Goal: Task Accomplishment & Management: Complete application form

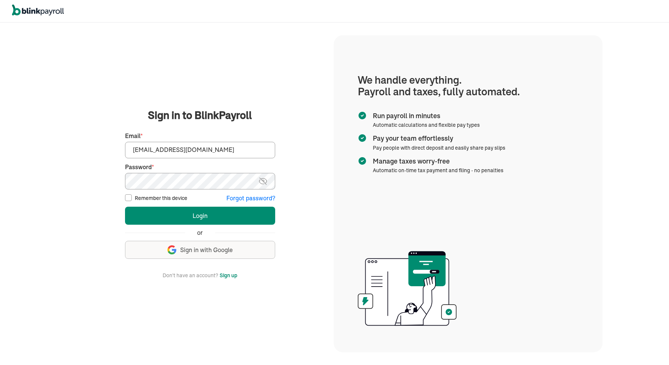
type input "[EMAIL_ADDRESS][DOMAIN_NAME]"
click at [200, 215] on button "Login" at bounding box center [200, 216] width 150 height 18
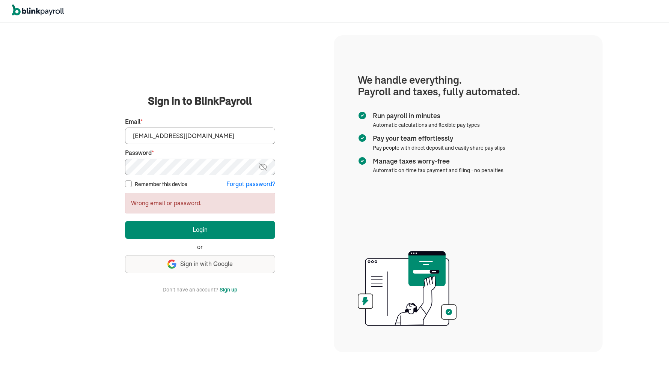
click at [200, 229] on button "Login" at bounding box center [200, 230] width 150 height 18
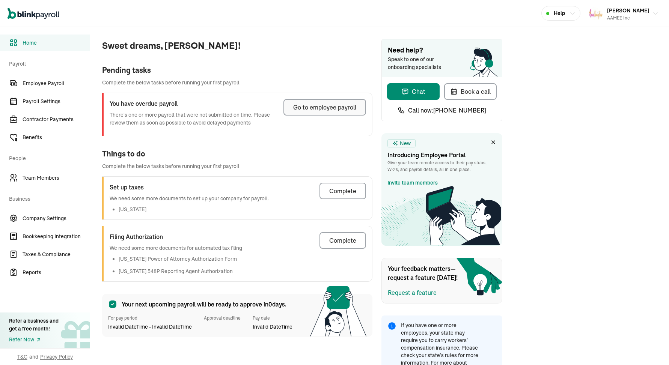
click at [322, 104] on div "Go to employee payroll" at bounding box center [324, 107] width 63 height 9
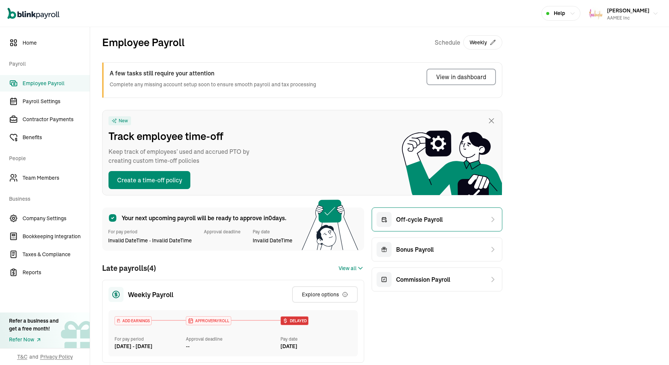
click at [433, 216] on span "Off-cycle Payroll" at bounding box center [419, 219] width 47 height 9
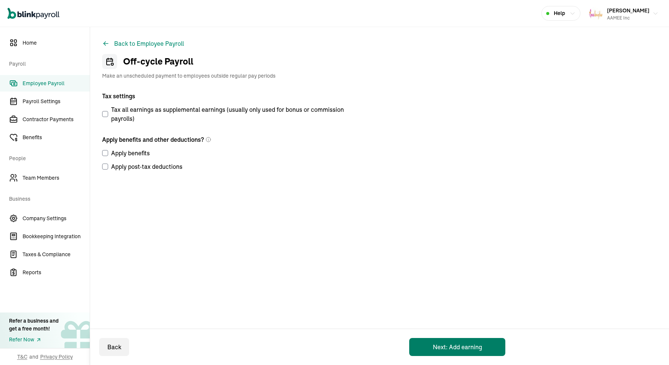
click at [437, 351] on button "Next: Add earning" at bounding box center [457, 347] width 96 height 18
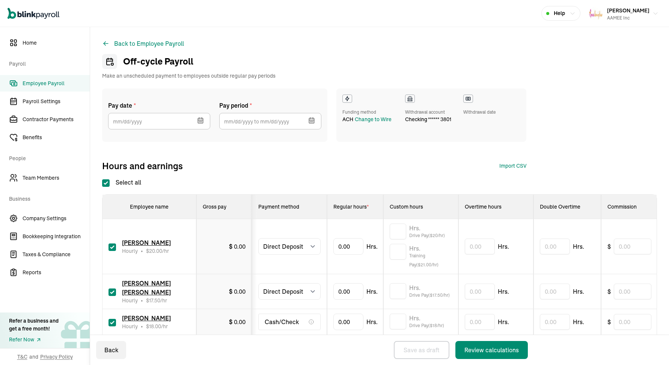
checkbox input "true"
select select "direct_deposit"
click at [203, 121] on icon "button" at bounding box center [200, 120] width 5 height 5
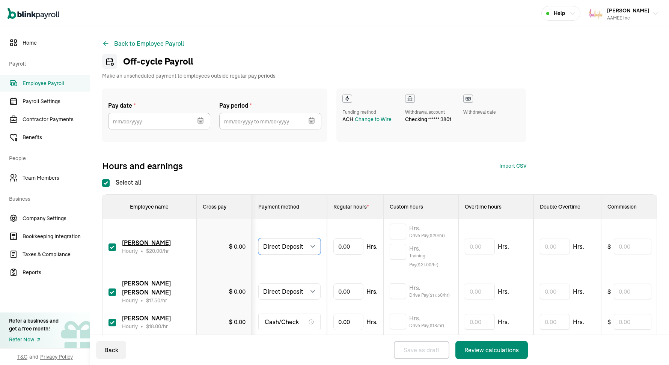
select select "manual"
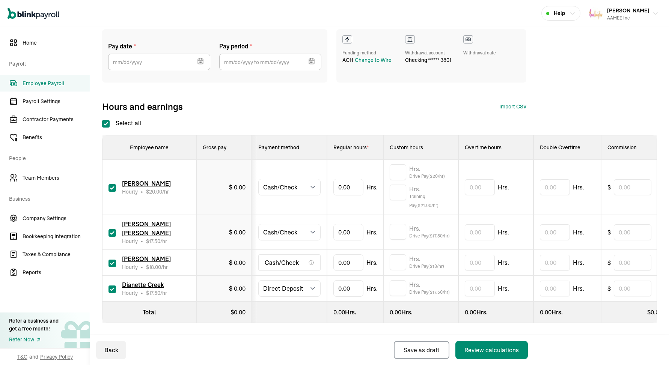
click at [113, 263] on input "checkbox" at bounding box center [112, 264] width 8 height 8
checkbox input "false"
select select "manual"
click at [200, 59] on icon "button" at bounding box center [201, 61] width 8 height 8
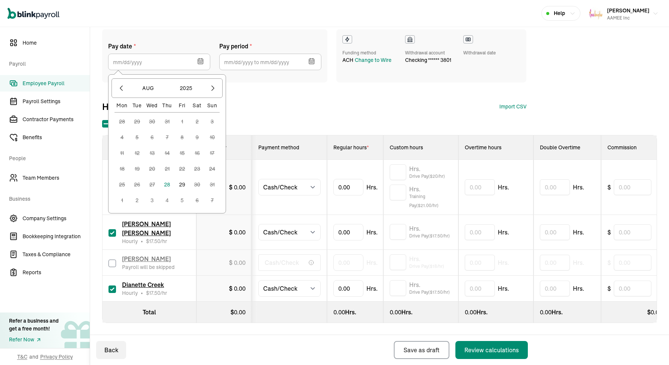
click at [182, 183] on button "29" at bounding box center [181, 184] width 15 height 15
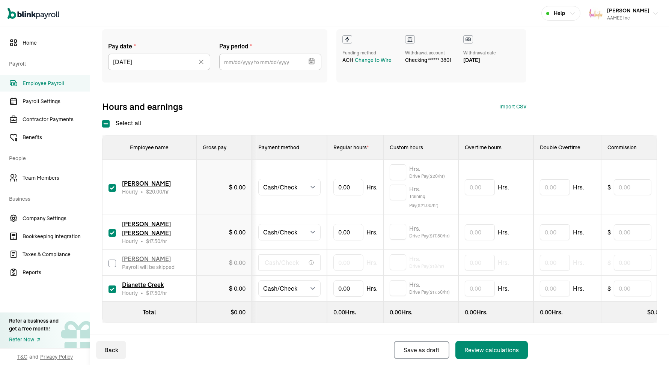
click at [311, 61] on icon "button" at bounding box center [311, 61] width 5 height 0
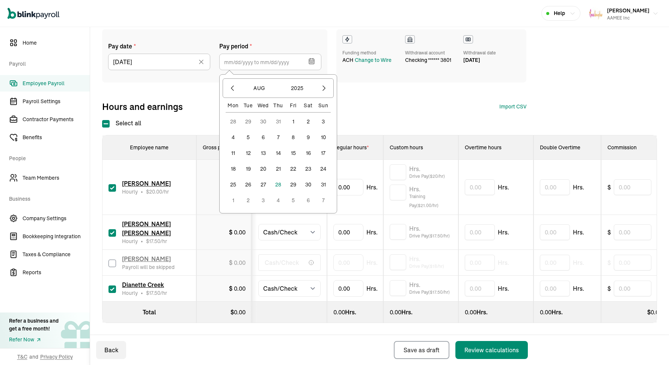
click at [325, 152] on button "17" at bounding box center [323, 153] width 15 height 15
click at [308, 166] on button "23" at bounding box center [308, 168] width 15 height 15
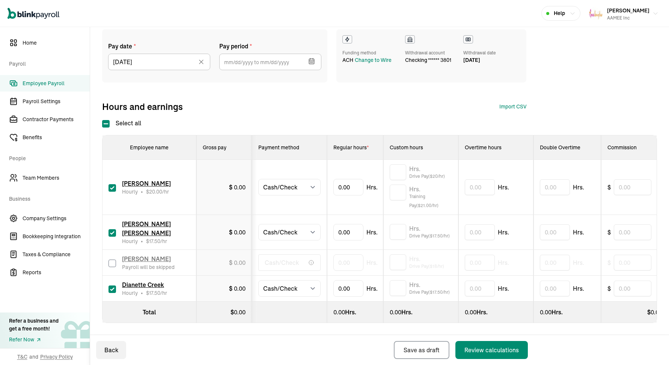
type input "[DATE] ~ [DATE]"
type input "23.05"
type input "21.28"
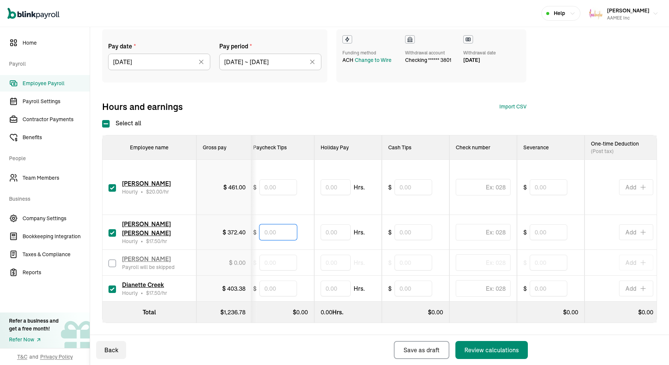
click at [277, 236] on input "text" at bounding box center [278, 232] width 38 height 16
type input "15.60"
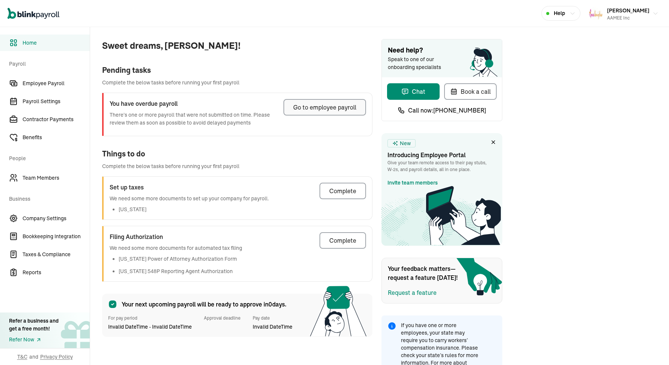
click at [322, 104] on div "Go to employee payroll" at bounding box center [324, 107] width 63 height 9
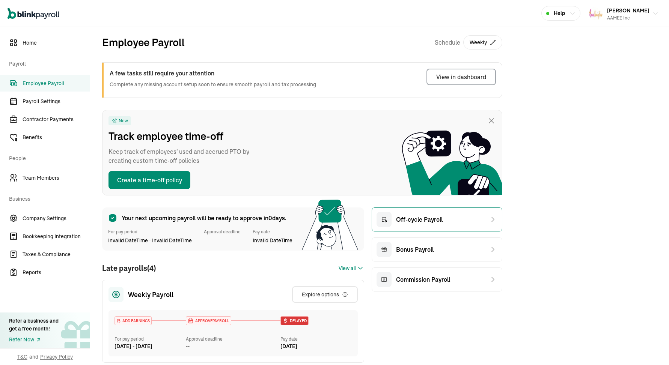
click at [433, 216] on span "Off-cycle Payroll" at bounding box center [419, 219] width 47 height 9
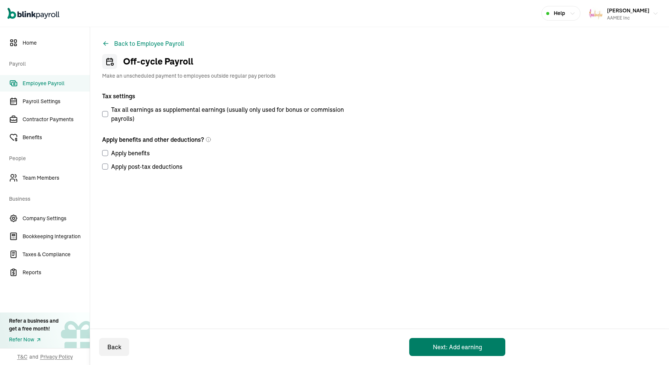
click at [437, 351] on button "Next: Add earning" at bounding box center [457, 347] width 96 height 18
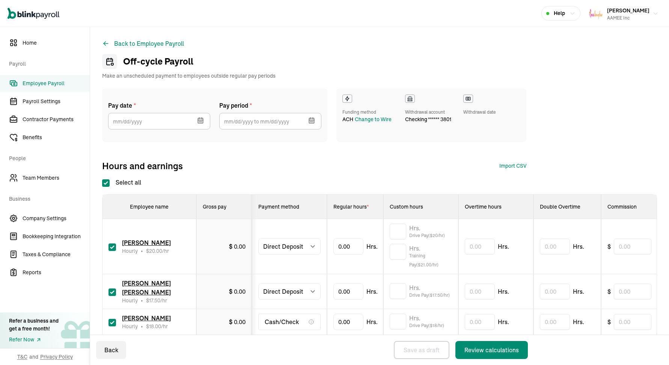
checkbox input "true"
select select "direct_deposit"
click at [203, 121] on icon "button" at bounding box center [200, 120] width 5 height 5
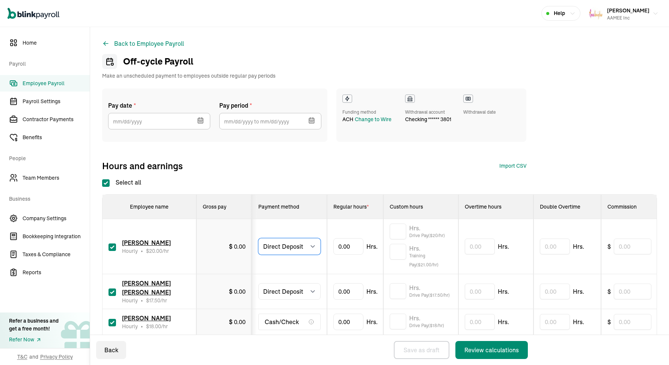
select select "manual"
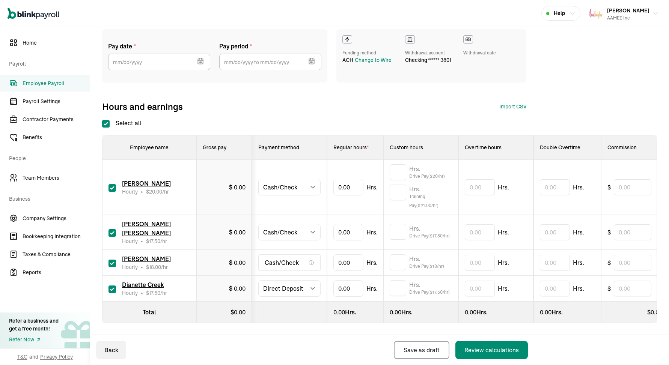
click at [113, 263] on input "checkbox" at bounding box center [112, 264] width 8 height 8
checkbox input "false"
select select "manual"
click at [200, 59] on icon "button" at bounding box center [201, 61] width 8 height 8
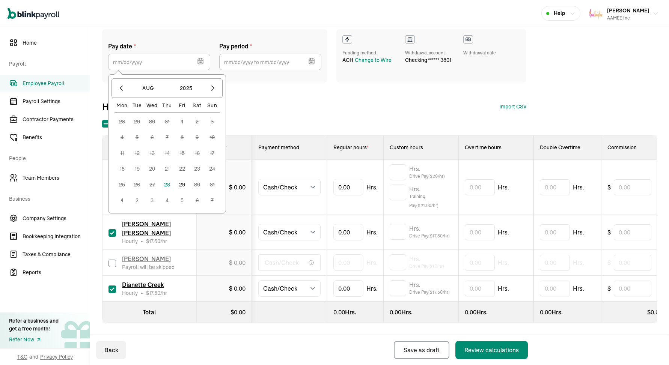
click at [182, 183] on button "29" at bounding box center [181, 184] width 15 height 15
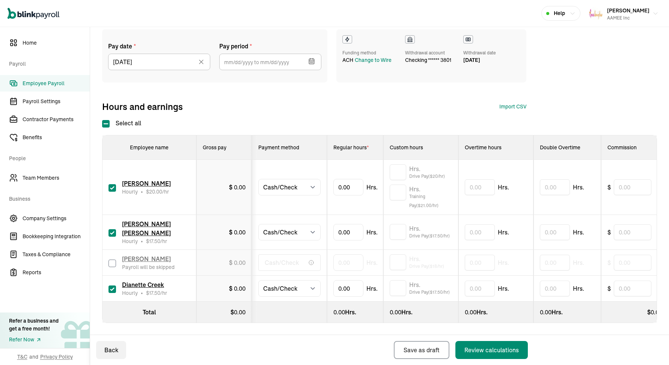
click at [311, 61] on icon "button" at bounding box center [311, 61] width 5 height 0
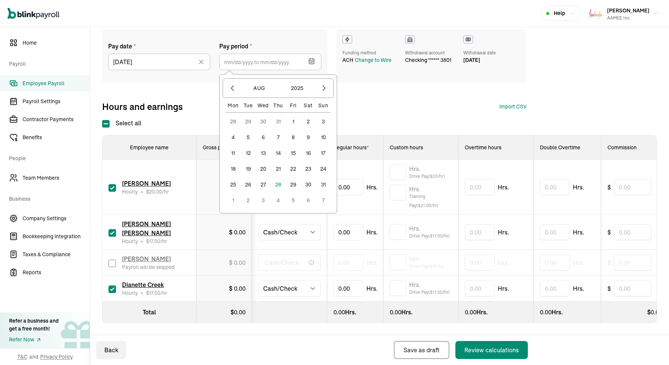
click at [325, 152] on button "17" at bounding box center [323, 153] width 15 height 15
click at [308, 166] on button "23" at bounding box center [308, 168] width 15 height 15
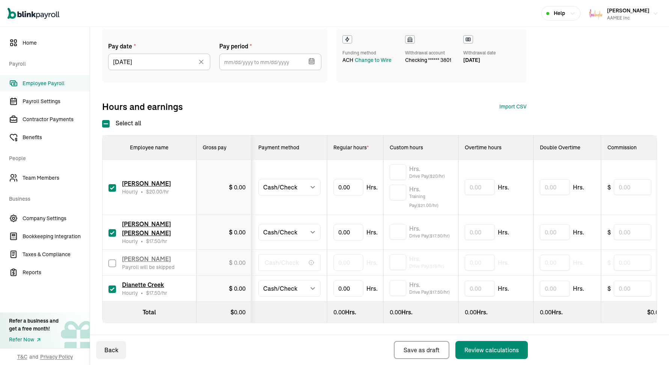
type input "[DATE] ~ [DATE]"
type input "23.05"
type input "21.28"
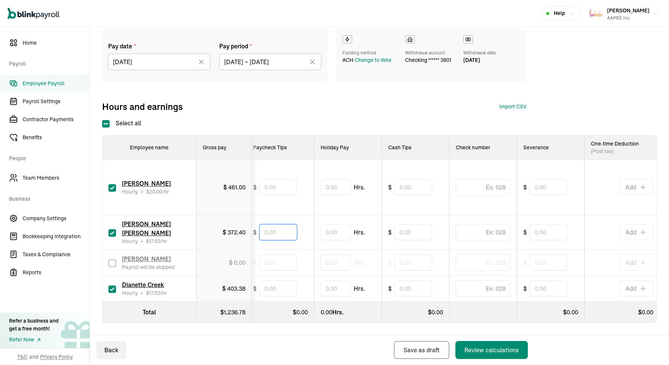
click at [277, 236] on input "text" at bounding box center [278, 232] width 38 height 16
type input "15.60"
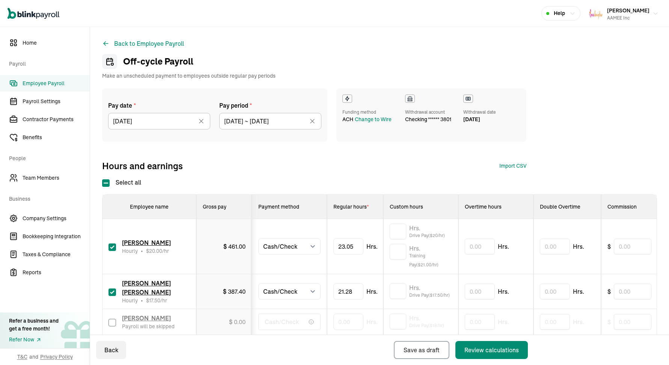
select select "manual"
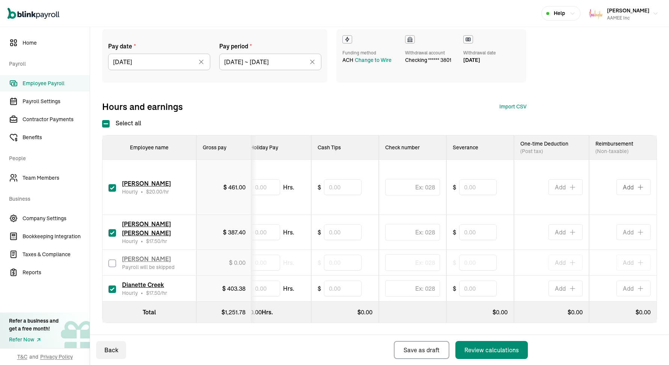
type input "15.60"
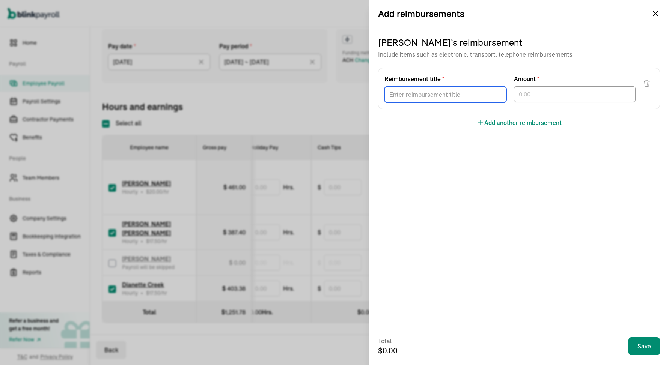
click at [485, 96] on input "Reimbursement title *" at bounding box center [445, 94] width 122 height 17
type input "Parking 8/27"
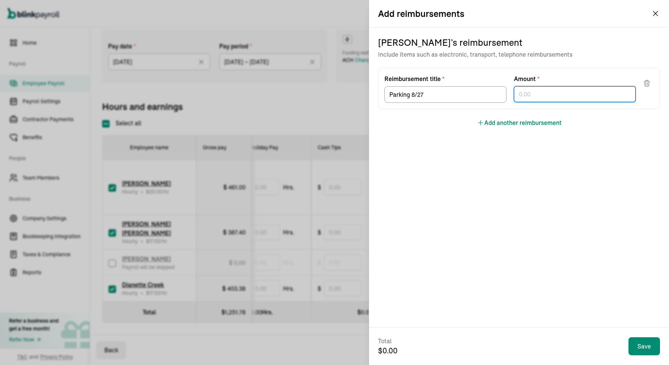
click at [583, 100] on input "text" at bounding box center [575, 94] width 122 height 16
type input "8.36"
click at [508, 119] on button "Add another reimbursement" at bounding box center [519, 122] width 85 height 9
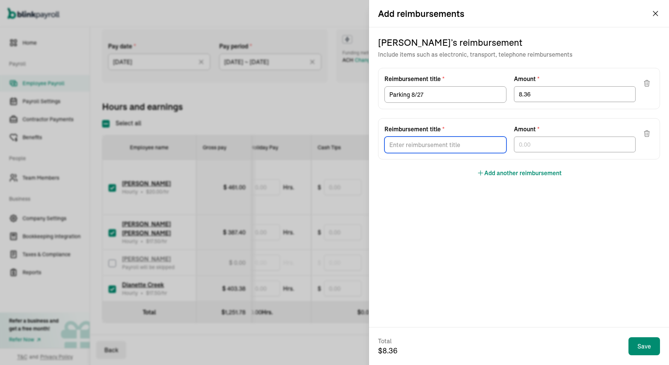
click at [452, 148] on input "Reimbursement title *" at bounding box center [445, 145] width 122 height 17
type input "Gas 8/28"
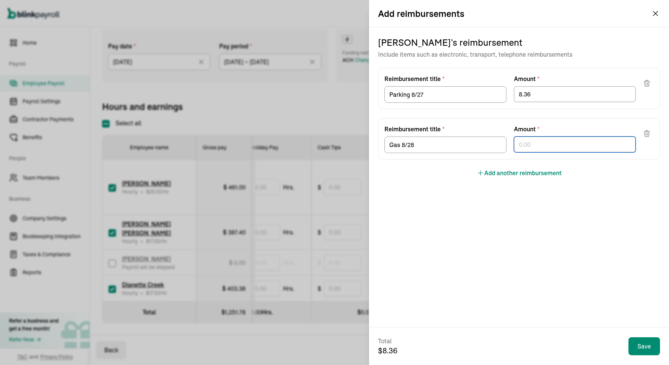
click at [544, 147] on input "text" at bounding box center [575, 145] width 122 height 16
type input "35.56"
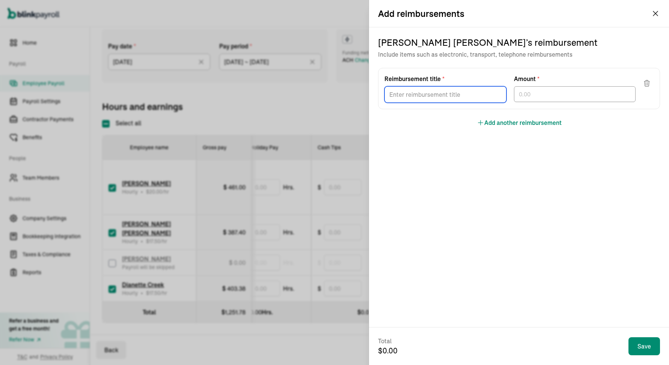
click at [488, 99] on input "Reimbursement title *" at bounding box center [445, 94] width 122 height 17
type input "Gas 8/20"
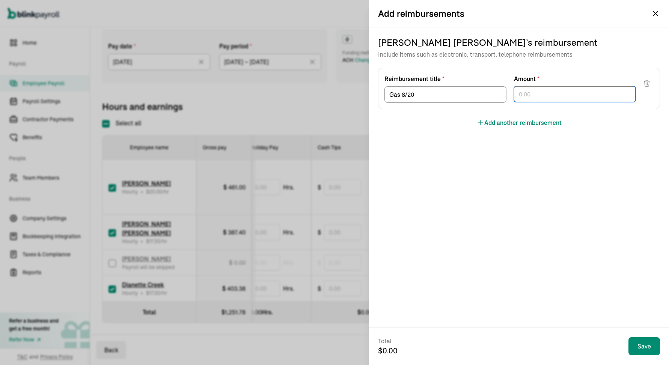
click at [538, 98] on input "text" at bounding box center [575, 94] width 122 height 16
type input "36.25"
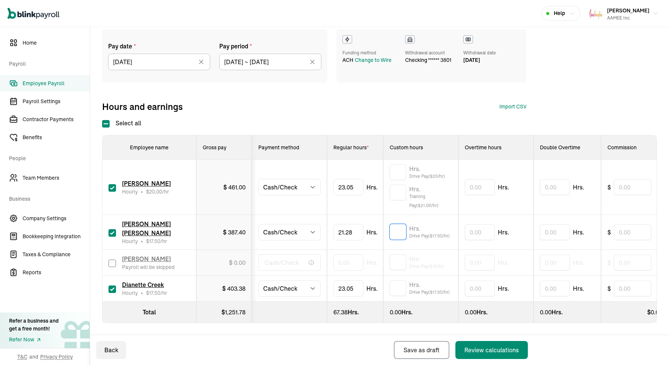
click at [396, 234] on input "text" at bounding box center [398, 232] width 17 height 16
type input "4.28"
click at [478, 193] on input "text" at bounding box center [480, 187] width 30 height 16
type input "3.85"
click at [474, 293] on input "text" at bounding box center [480, 289] width 30 height 16
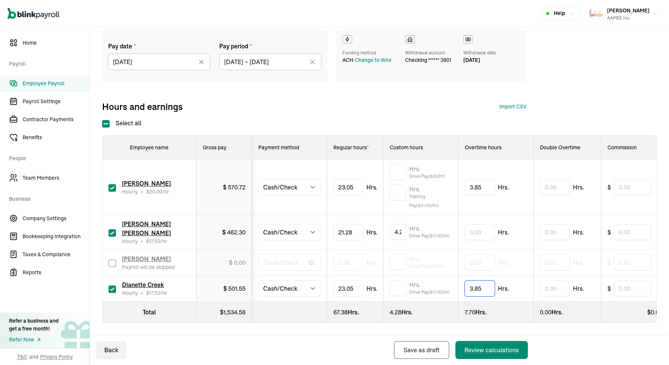
type input "3.85"
click at [400, 290] on input "text" at bounding box center [398, 288] width 17 height 16
type input "3.85"
click at [487, 289] on input "3.85" at bounding box center [480, 289] width 30 height 16
type input "3"
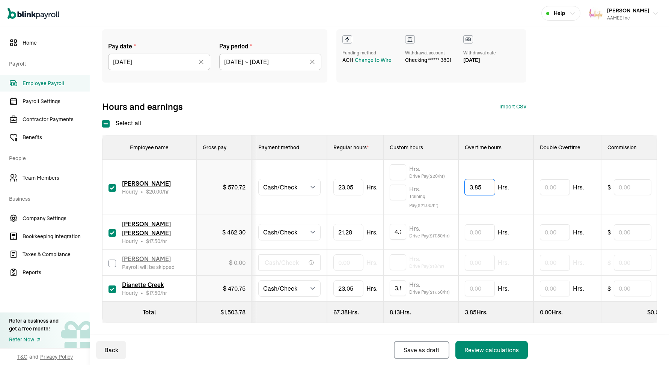
click at [483, 188] on input "3.85" at bounding box center [480, 187] width 30 height 16
type input "3"
click at [406, 167] on div "Hrs. Drive Pay ($ 20 /hr)" at bounding box center [421, 172] width 62 height 17
click at [400, 171] on input "text" at bounding box center [398, 172] width 17 height 16
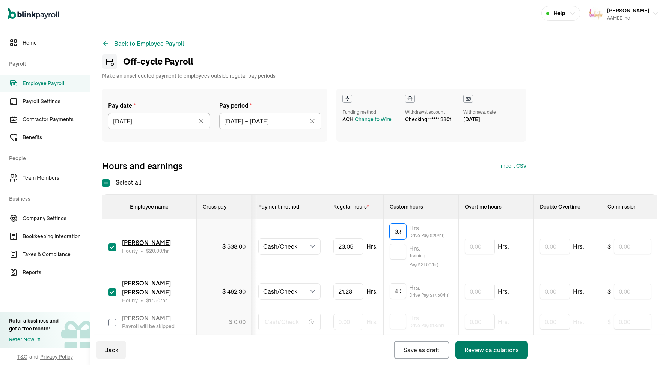
type input "3.85"
click at [487, 352] on div "Review calculations" at bounding box center [491, 350] width 54 height 9
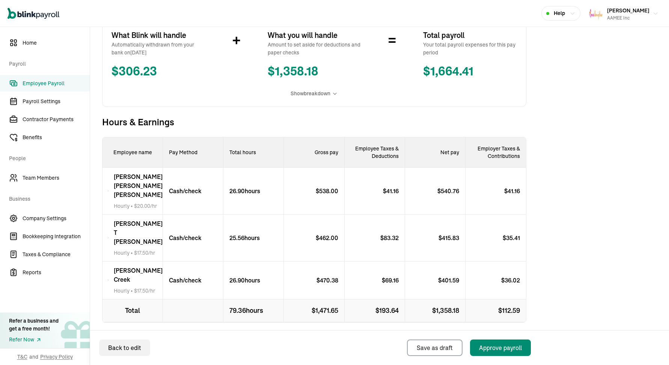
scroll to position [151, 0]
click at [493, 344] on div "Approve payroll" at bounding box center [500, 347] width 43 height 9
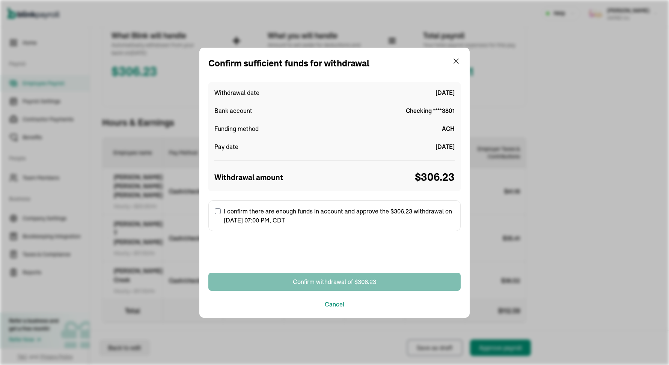
click at [215, 210] on input "I confirm there are enough funds in account and approve the $306.23 withdrawal …" at bounding box center [218, 211] width 6 height 6
checkbox input "true"
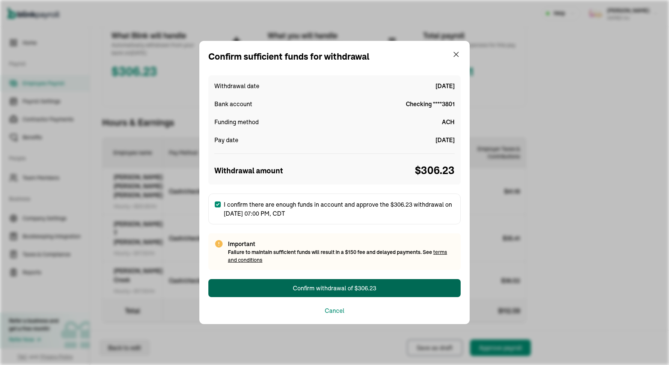
click at [271, 287] on button "Confirm withdrawal of $306.23" at bounding box center [334, 288] width 252 height 18
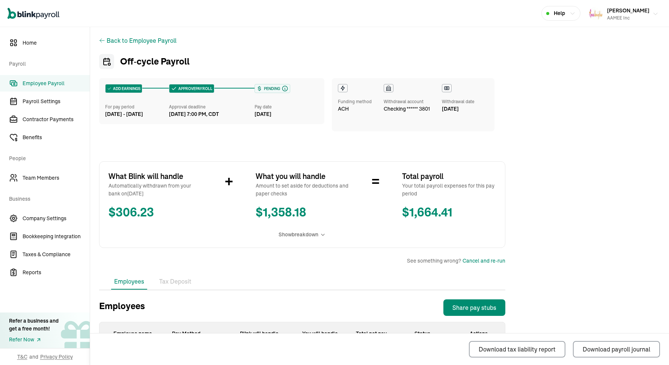
click at [654, 17] on button "Edward Wright AAMEE Inc" at bounding box center [623, 13] width 75 height 19
click at [651, 17] on button "Edward Wright AAMEE Inc" at bounding box center [623, 13] width 75 height 19
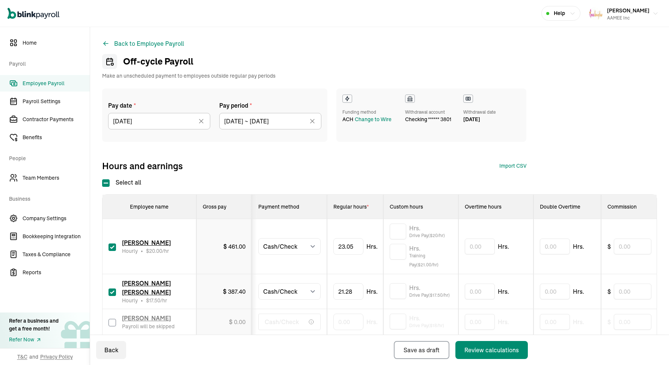
select select "manual"
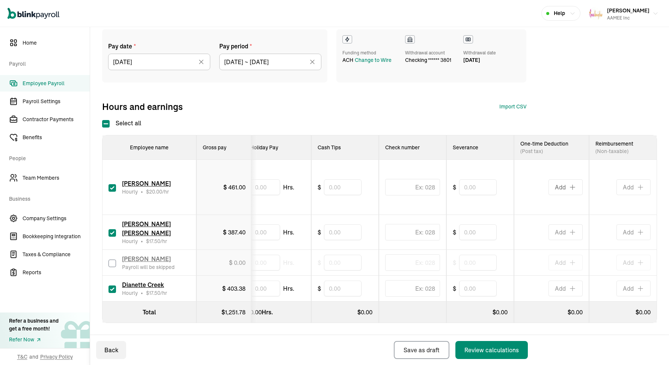
scroll to position [0, 560]
type input "15.60"
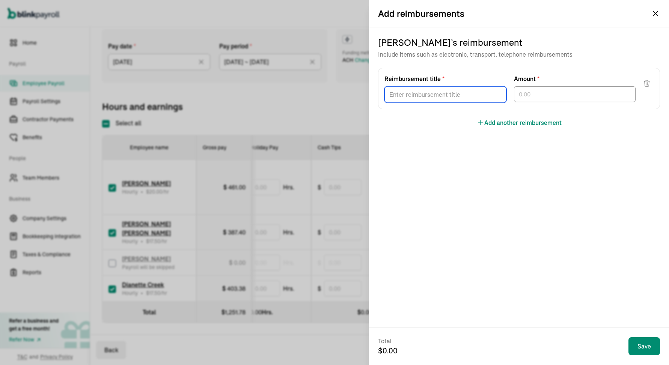
click at [485, 96] on input "Reimbursement title *" at bounding box center [445, 94] width 122 height 17
type input "Parking 8/27"
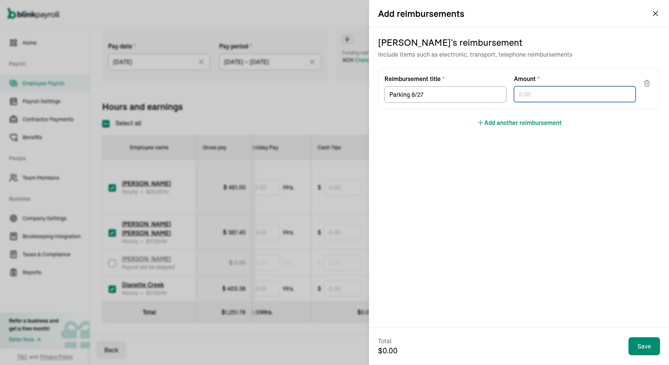
click at [583, 100] on input "text" at bounding box center [575, 94] width 122 height 16
type input "8.36"
click at [508, 119] on button "Add another reimbursement" at bounding box center [519, 122] width 85 height 9
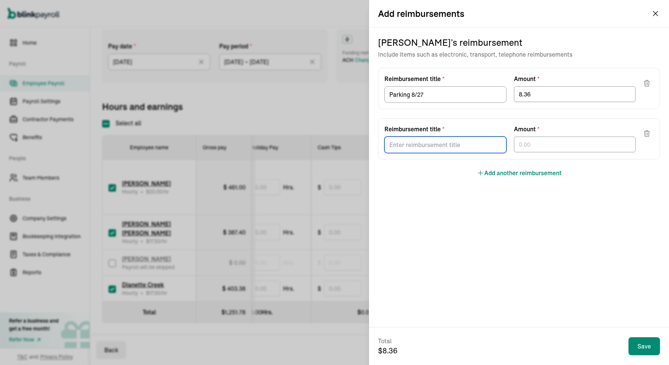
click at [452, 148] on input "Reimbursement title *" at bounding box center [445, 145] width 122 height 17
type input "Gas 8/28"
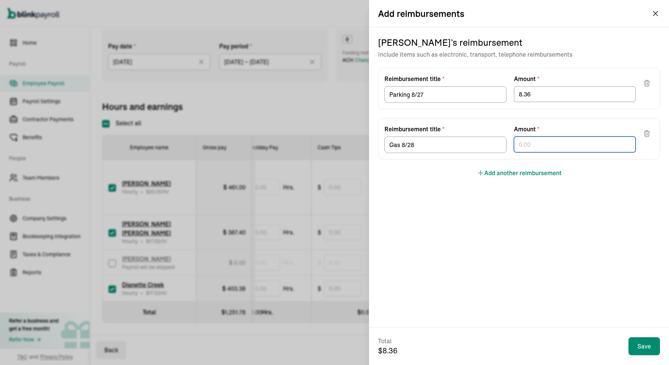
click at [544, 147] on input "text" at bounding box center [575, 145] width 122 height 16
type input "35.56"
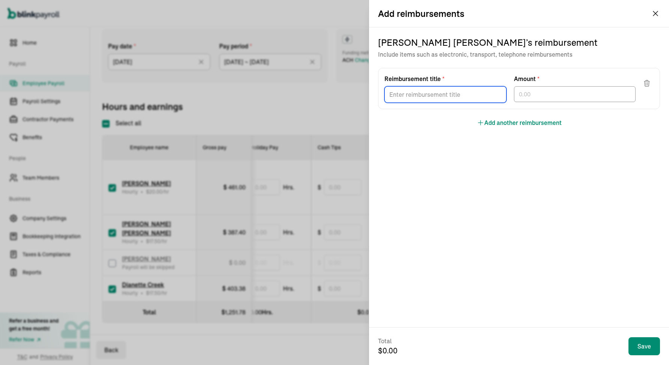
click at [488, 99] on input "Reimbursement title *" at bounding box center [445, 94] width 122 height 17
type input "Gas 8/20"
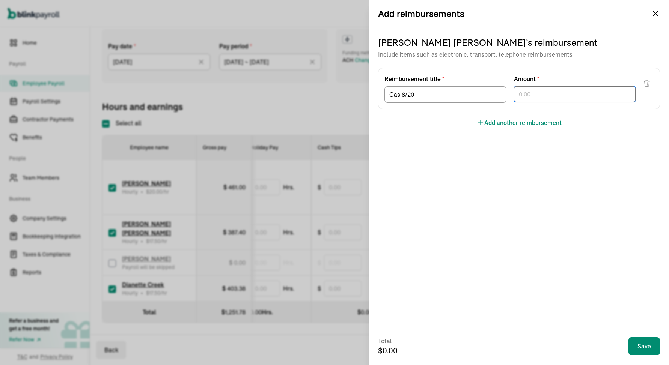
click at [538, 98] on input "text" at bounding box center [575, 94] width 122 height 16
type input "36.25"
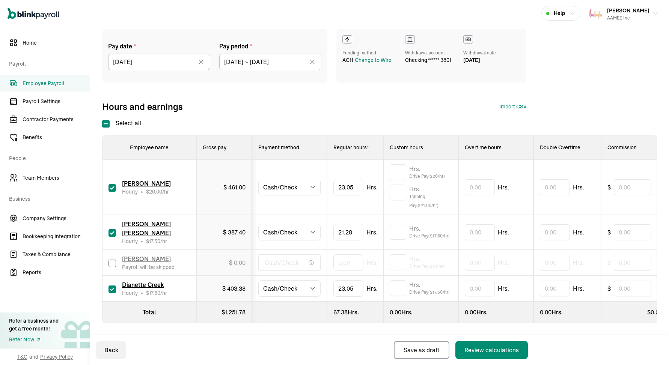
scroll to position [0, 0]
click at [396, 234] on input "text" at bounding box center [398, 232] width 17 height 16
type input "4.28"
click at [478, 193] on input "text" at bounding box center [480, 187] width 30 height 16
type input "3.85"
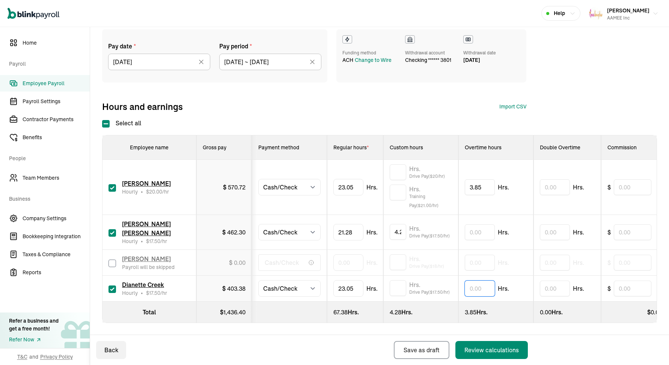
click at [474, 293] on input "text" at bounding box center [480, 289] width 30 height 16
type input "3.85"
click at [400, 290] on input "text" at bounding box center [398, 288] width 17 height 16
type input "3.85"
click at [487, 289] on input "3.85" at bounding box center [480, 289] width 30 height 16
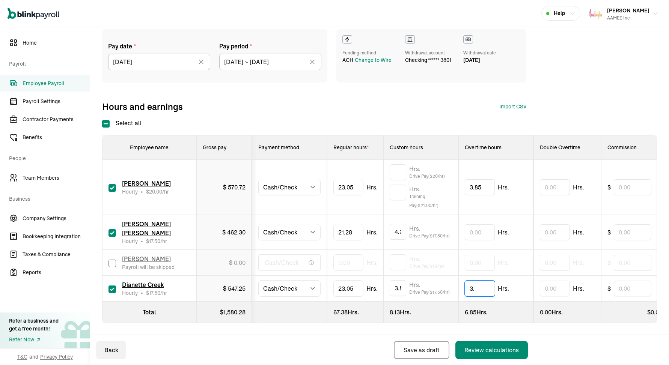
type input "3"
click at [483, 188] on input "3.85" at bounding box center [480, 187] width 30 height 16
type input "3"
click at [406, 167] on div "Hrs. Drive Pay ($ 20 /hr)" at bounding box center [421, 172] width 62 height 17
click at [400, 171] on input "text" at bounding box center [398, 172] width 17 height 16
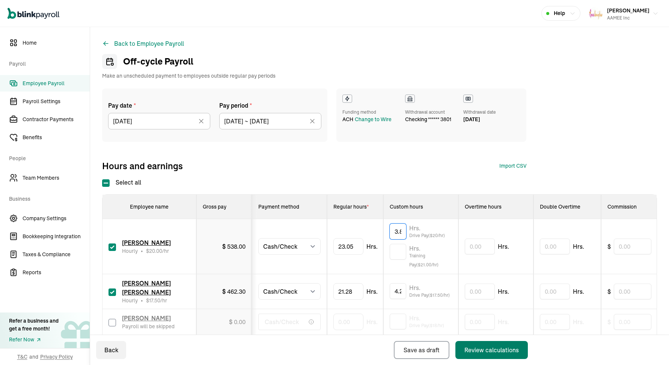
type input "3.85"
click at [487, 352] on div "Review calculations" at bounding box center [491, 350] width 54 height 9
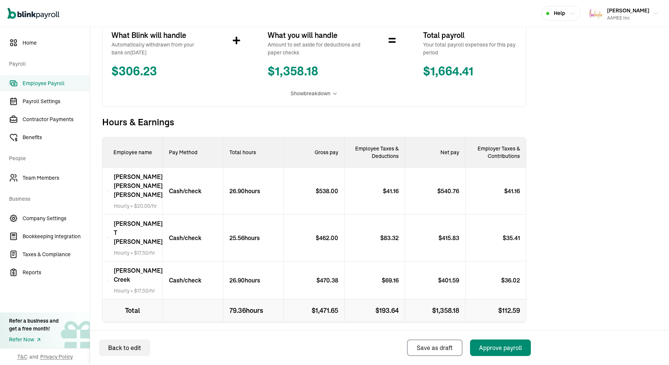
scroll to position [151, 0]
click at [493, 344] on div "Approve payroll" at bounding box center [500, 347] width 43 height 9
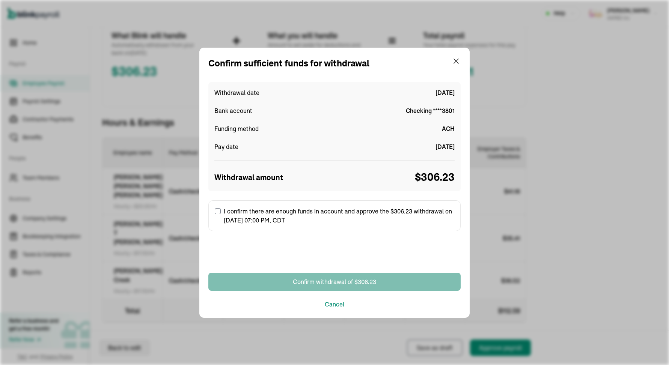
click at [215, 210] on input "I confirm there are enough funds in account and approve the $306.23 withdrawal …" at bounding box center [218, 211] width 6 height 6
checkbox input "true"
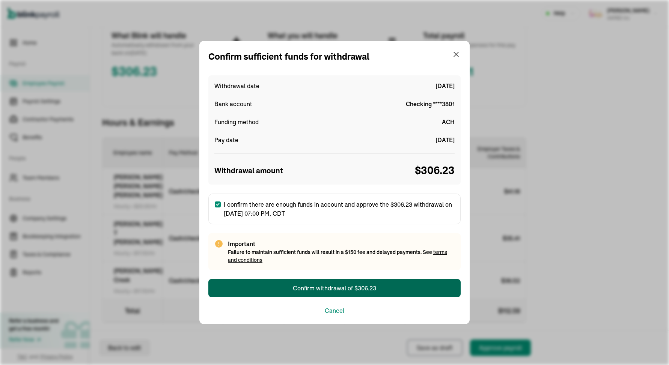
click at [271, 287] on button "Confirm withdrawal of $306.23" at bounding box center [334, 288] width 252 height 18
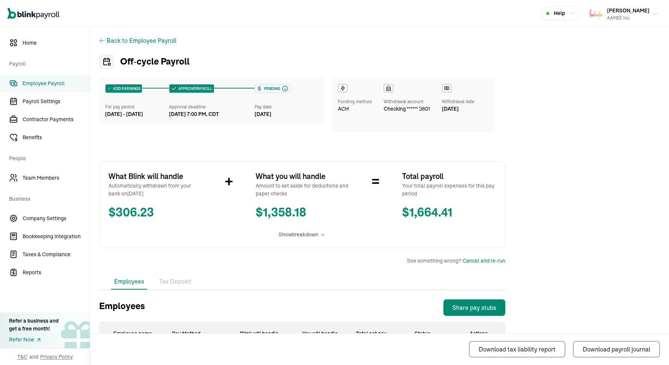
click at [654, 17] on button "Edward Wright AAMEE Inc" at bounding box center [623, 13] width 75 height 19
click at [651, 17] on button "Edward Wright AAMEE Inc" at bounding box center [623, 13] width 75 height 19
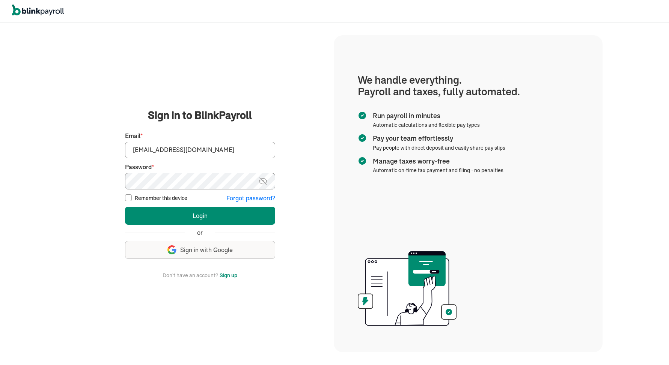
type input "[EMAIL_ADDRESS][DOMAIN_NAME]"
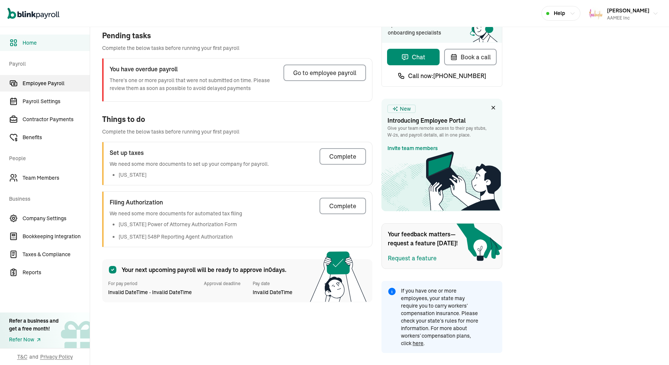
click at [53, 80] on span "Employee Payroll" at bounding box center [56, 84] width 67 height 8
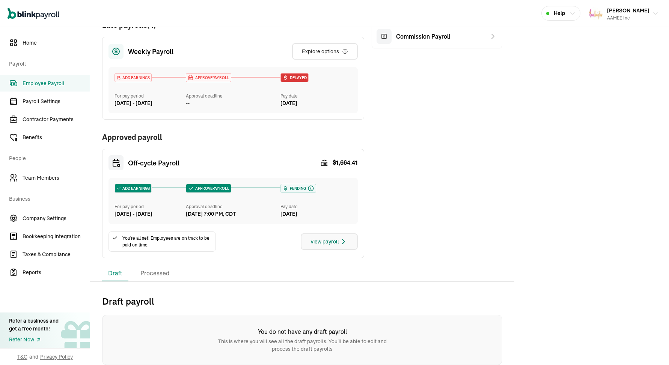
click at [330, 241] on div "View payroll" at bounding box center [329, 241] width 38 height 9
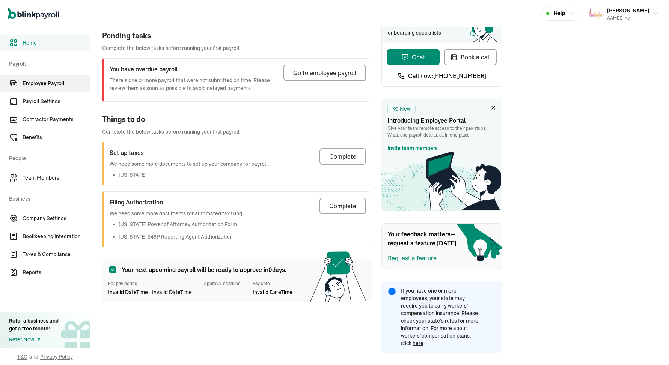
click at [53, 80] on span "Employee Payroll" at bounding box center [56, 84] width 67 height 8
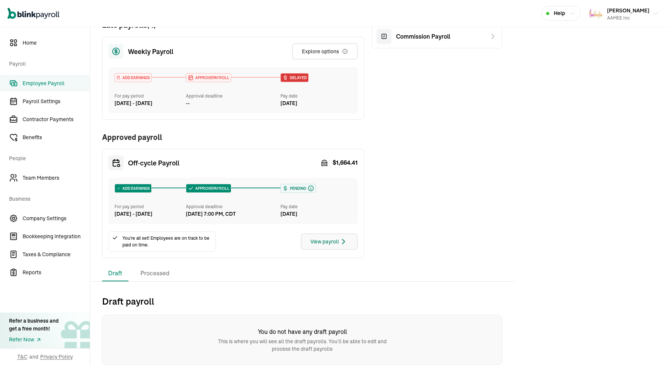
click at [330, 241] on div "View payroll" at bounding box center [329, 241] width 38 height 9
